Goal: Check status: Verify the current state of an ongoing process or item

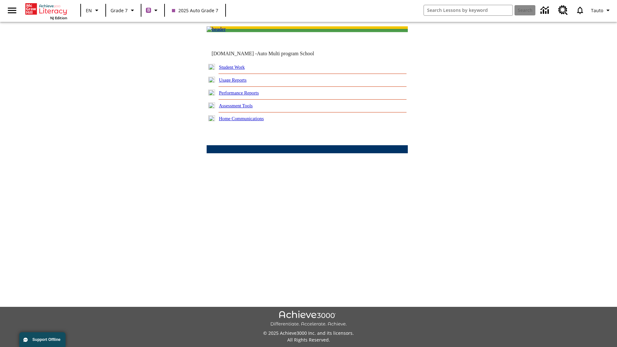
click at [246, 95] on link "Performance Reports" at bounding box center [239, 92] width 40 height 5
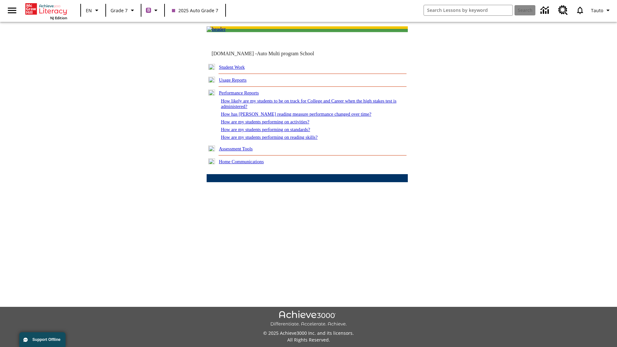
click at [271, 124] on link "How are my students performing on activities?" at bounding box center [265, 121] width 88 height 5
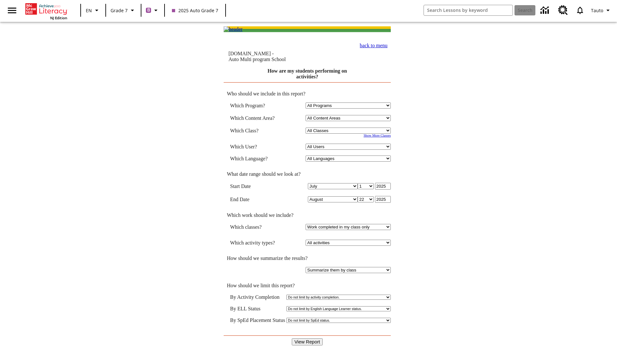
click at [307, 338] on input "View Report" at bounding box center [307, 341] width 31 height 7
select select "21437138"
select select "4"
click at [307, 338] on input "View Report" at bounding box center [307, 341] width 31 height 7
